Goal: Transaction & Acquisition: Purchase product/service

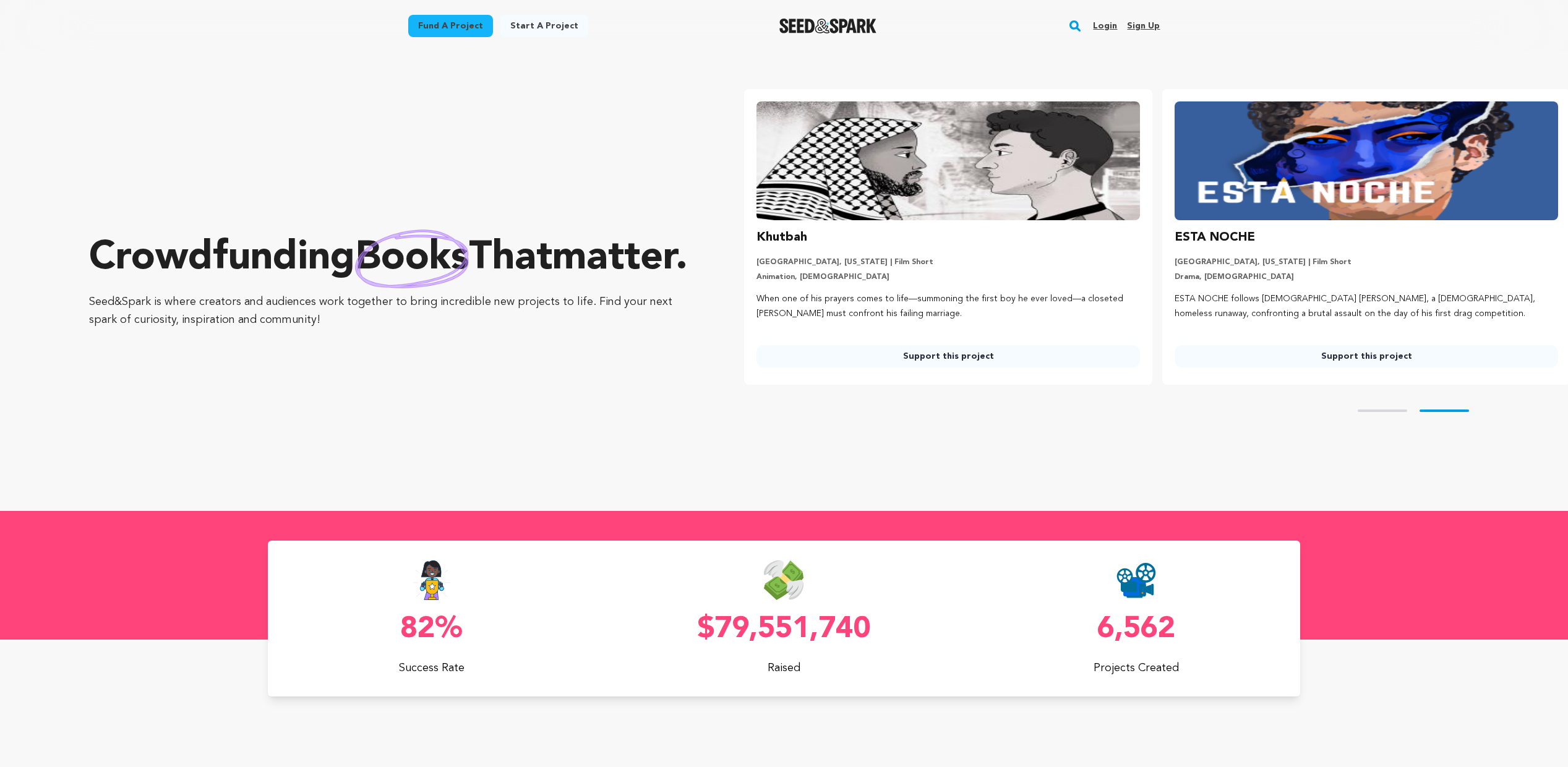
scroll to position [0, 428]
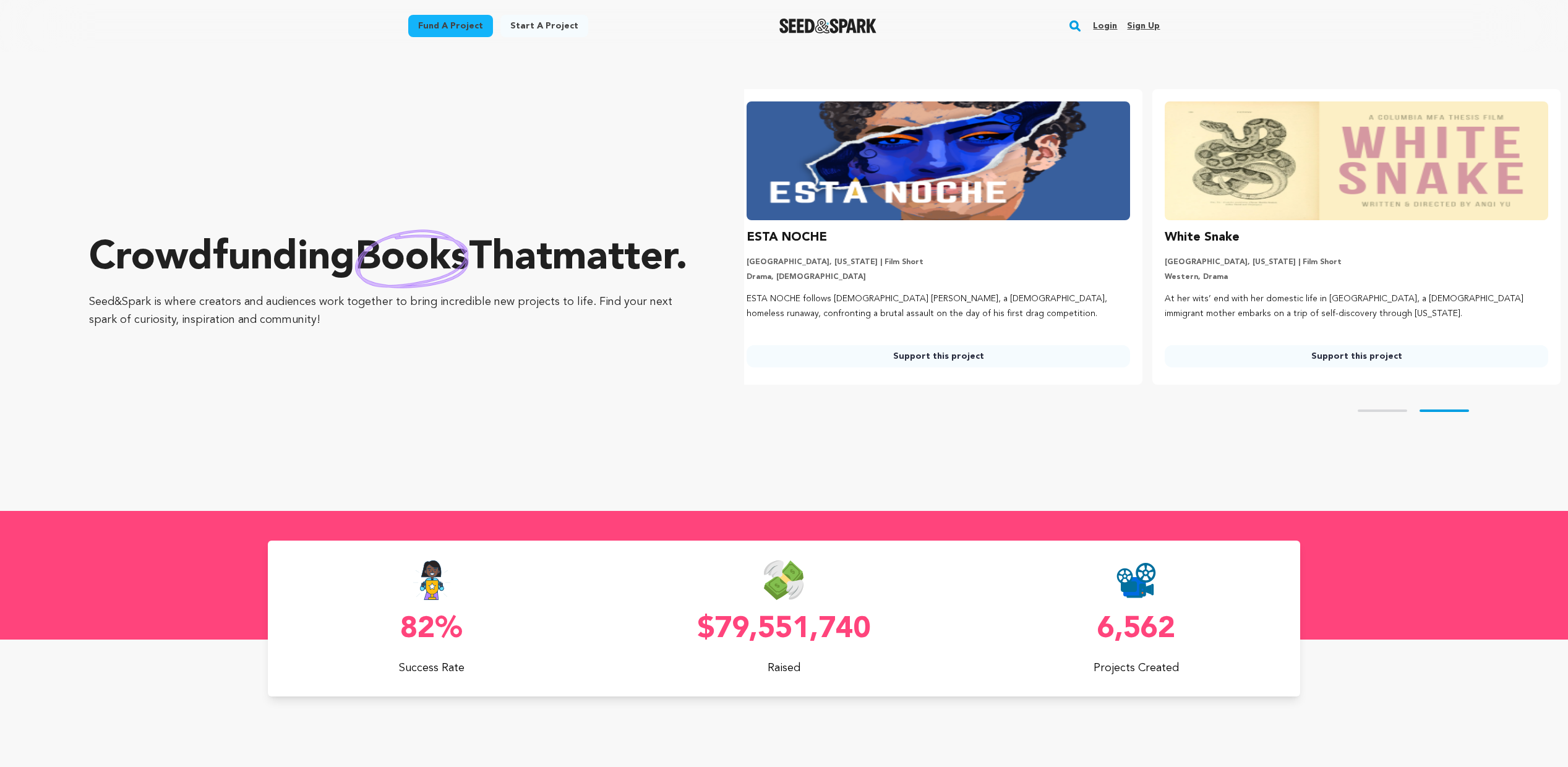
click at [1109, 26] on link "Login" at bounding box center [1105, 26] width 24 height 20
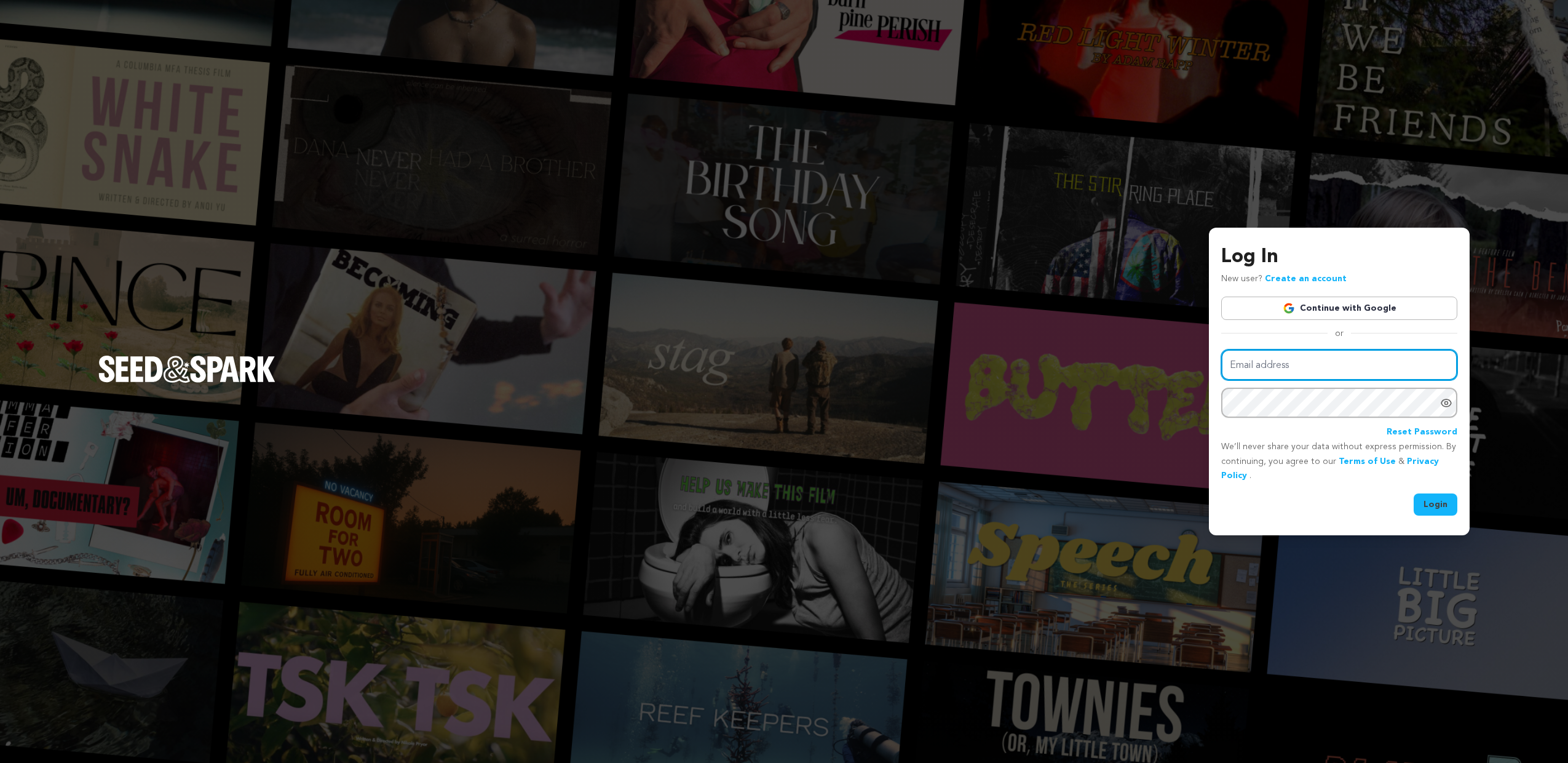
type input "[EMAIL_ADDRESS][DOMAIN_NAME]"
click at [1450, 403] on icon "Show password as plain text. Warning: this will display your password on the sc…" at bounding box center [1446, 403] width 12 height 12
click at [1435, 506] on button "Login" at bounding box center [1435, 504] width 44 height 22
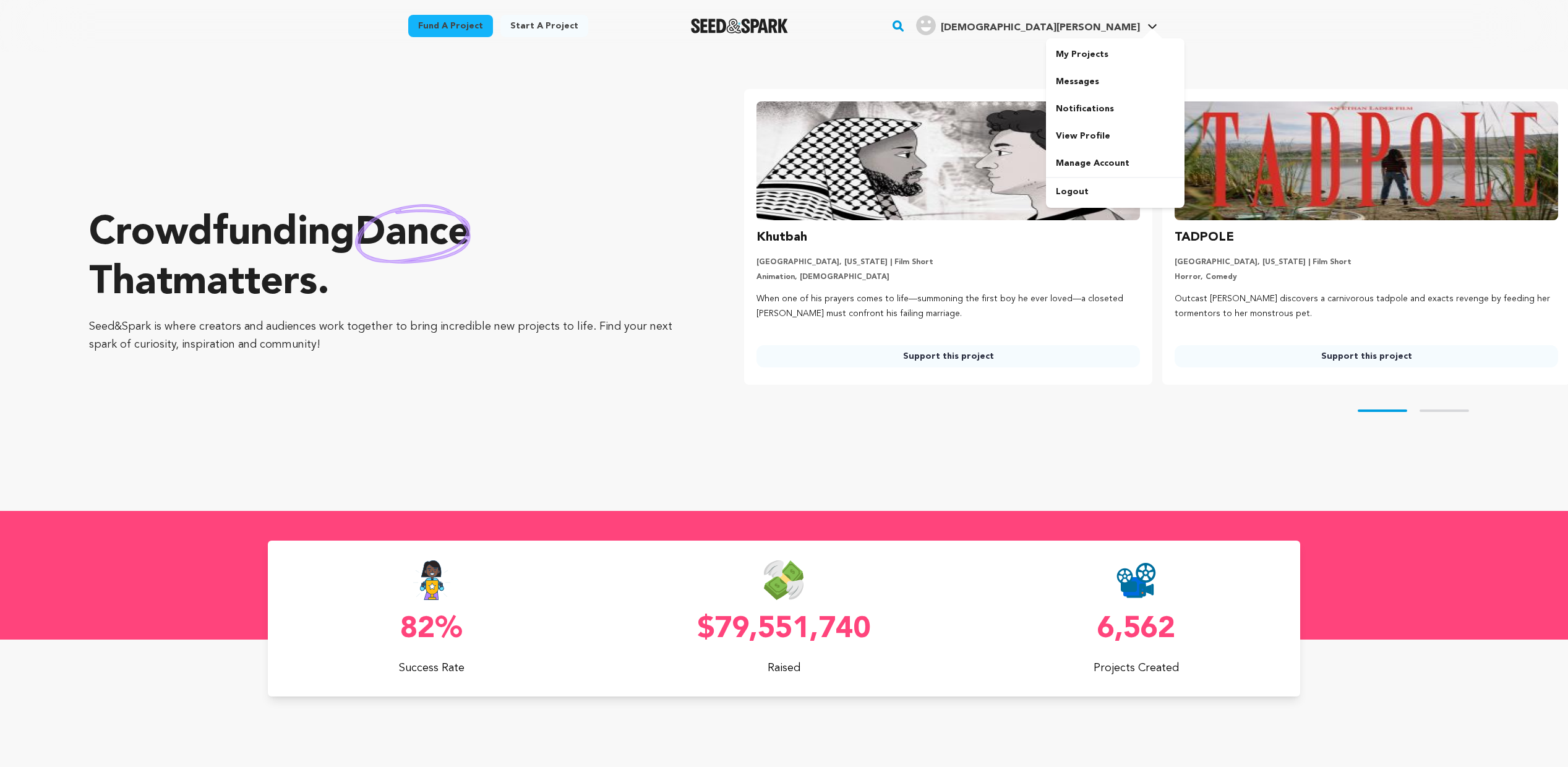
click at [1152, 26] on icon at bounding box center [1152, 27] width 10 height 6
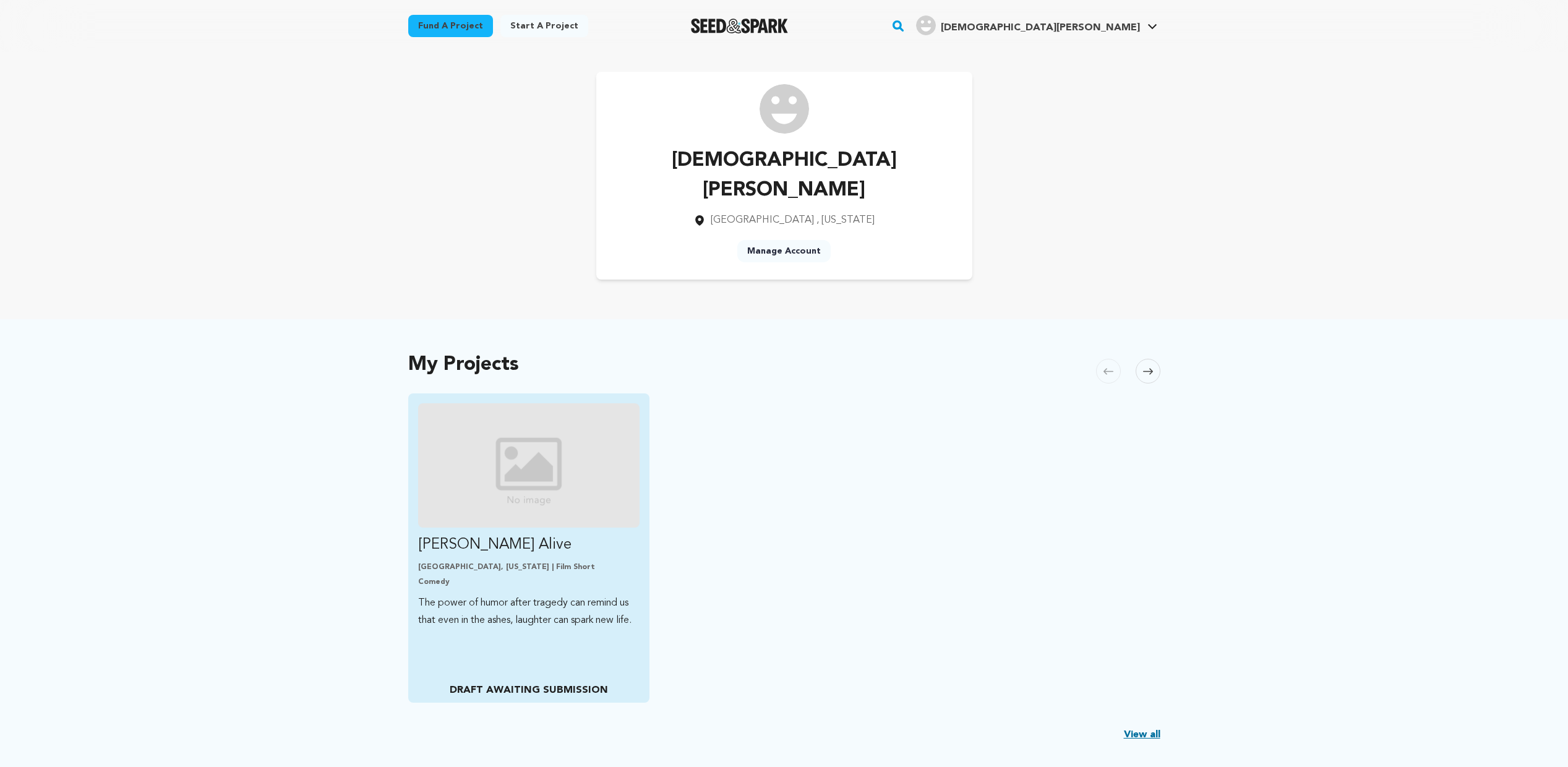
click at [483, 577] on p "Comedy" at bounding box center [529, 582] width 222 height 10
